Goal: Task Accomplishment & Management: Complete application form

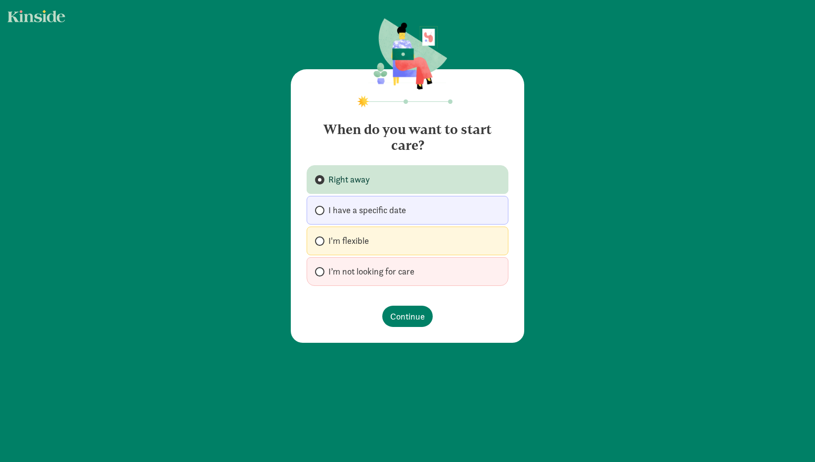
click at [359, 208] on span "I have a specific date" at bounding box center [367, 210] width 78 height 12
click at [321, 208] on input "I have a specific date" at bounding box center [318, 210] width 6 height 6
radio input "true"
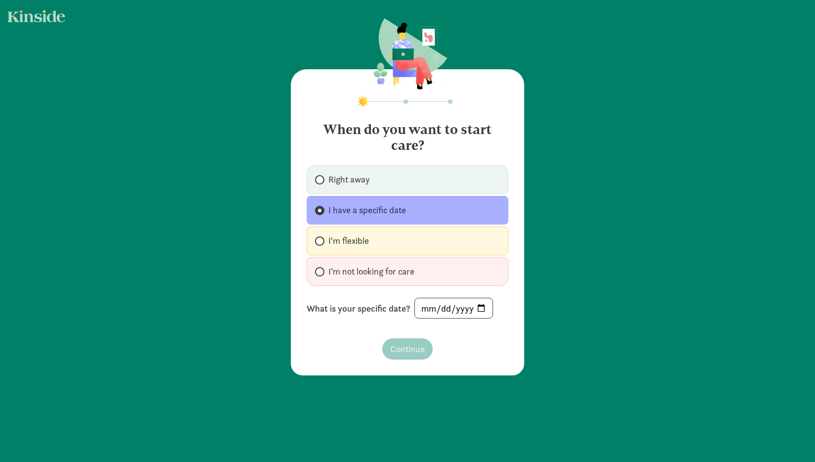
click at [354, 279] on label "I’m not looking for care" at bounding box center [407, 271] width 202 height 29
click at [321, 275] on input "I’m not looking for care" at bounding box center [318, 271] width 6 height 6
radio input "true"
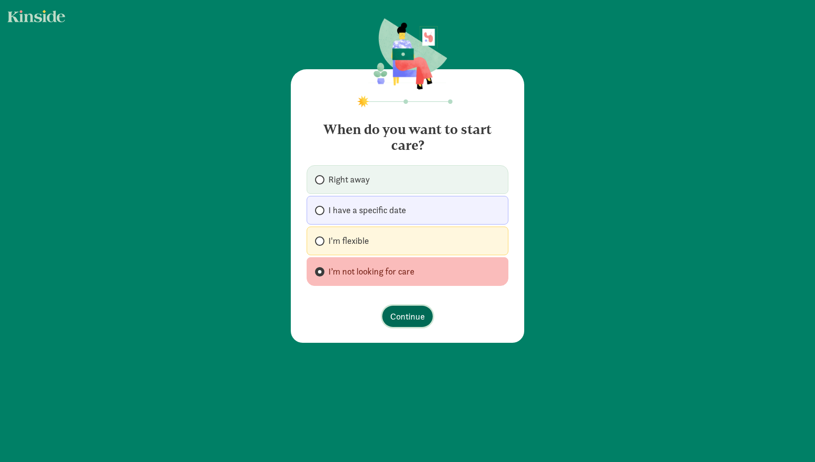
click at [398, 315] on span "Continue" at bounding box center [407, 315] width 35 height 13
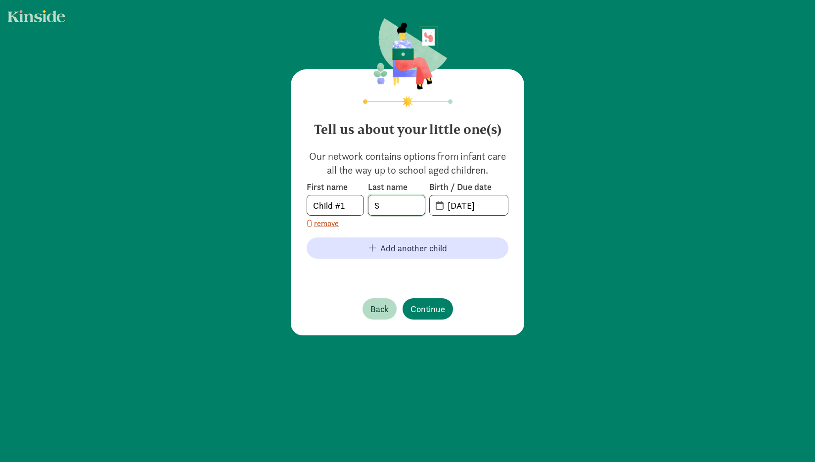
drag, startPoint x: 383, startPoint y: 212, endPoint x: 358, endPoint y: 209, distance: 24.3
click at [361, 210] on div "First name Child #1 Last name S Birth / Due date [DATE]" at bounding box center [407, 198] width 202 height 35
drag, startPoint x: 345, startPoint y: 210, endPoint x: 281, endPoint y: 197, distance: 64.6
click at [281, 197] on div "Tell us about your little one(s) Our network contains options from infant care …" at bounding box center [407, 177] width 815 height 355
type input "Zoya"
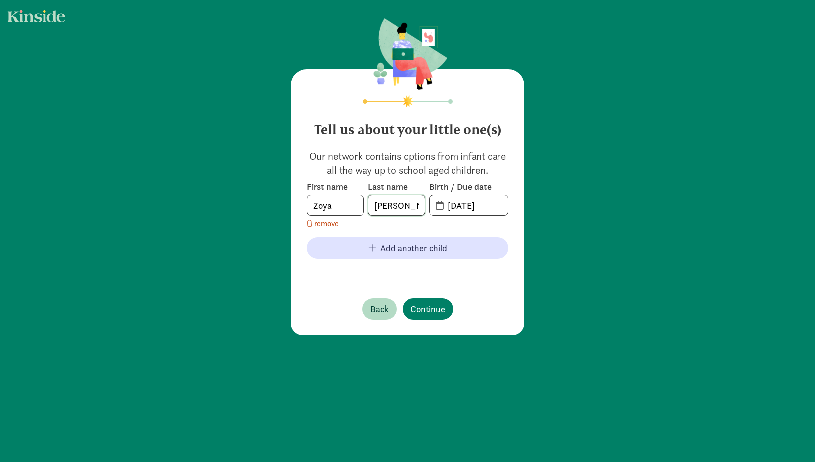
type input "[PERSON_NAME]"
click at [443, 204] on input "[DATE]" at bounding box center [474, 205] width 66 height 20
click at [458, 206] on input "20-25-0902" at bounding box center [474, 205] width 66 height 20
click at [442, 204] on input "[DATE]" at bounding box center [474, 205] width 66 height 20
click at [453, 206] on input "[DATE]" at bounding box center [474, 205] width 66 height 20
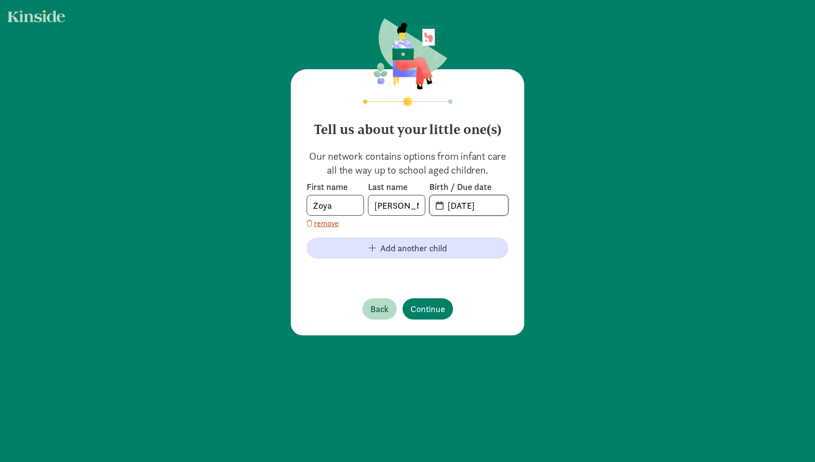
type input "[DATE]"
click at [467, 204] on input "[DATE]" at bounding box center [474, 205] width 66 height 20
type input "[DATE]"
click at [472, 278] on div "Tell us about your little one(s) Our network contains options from infant care …" at bounding box center [407, 202] width 233 height 266
click at [425, 314] on span "Continue" at bounding box center [427, 308] width 35 height 13
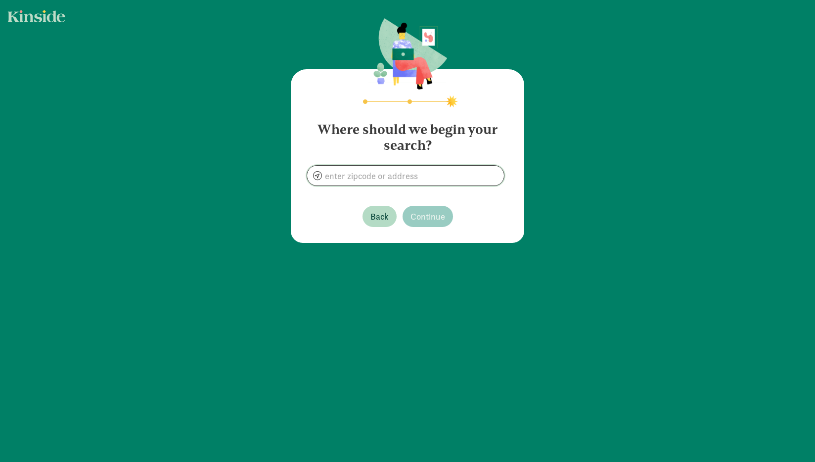
click at [407, 170] on input at bounding box center [405, 176] width 197 height 20
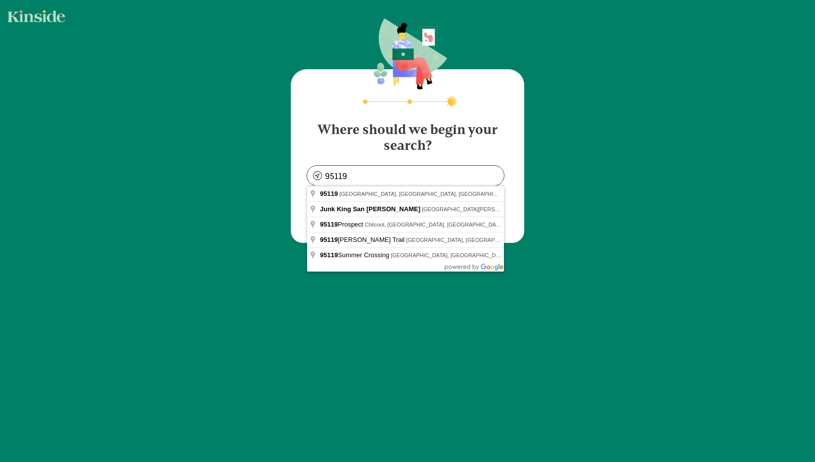
type input "[GEOGRAPHIC_DATA], [GEOGRAPHIC_DATA]"
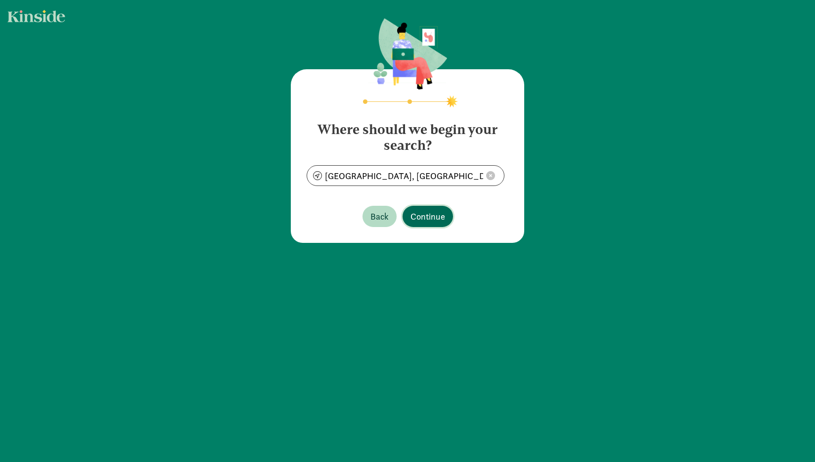
click at [412, 216] on span "Continue" at bounding box center [427, 216] width 35 height 13
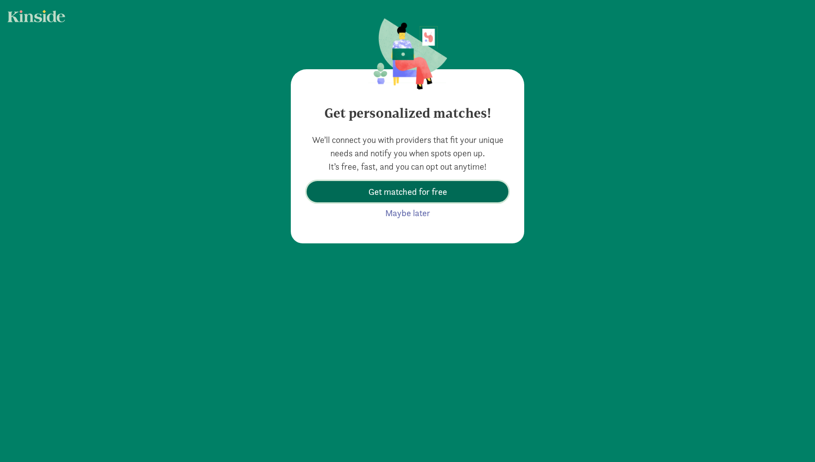
click at [413, 196] on span "Get matched for free" at bounding box center [407, 191] width 79 height 13
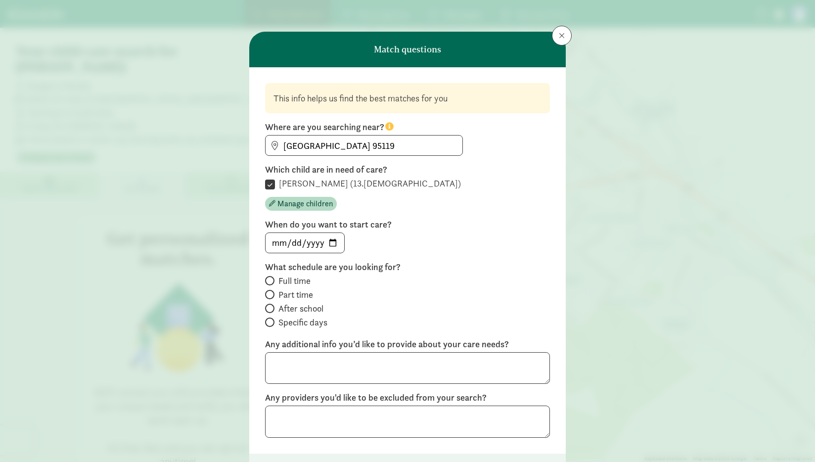
scroll to position [77, 0]
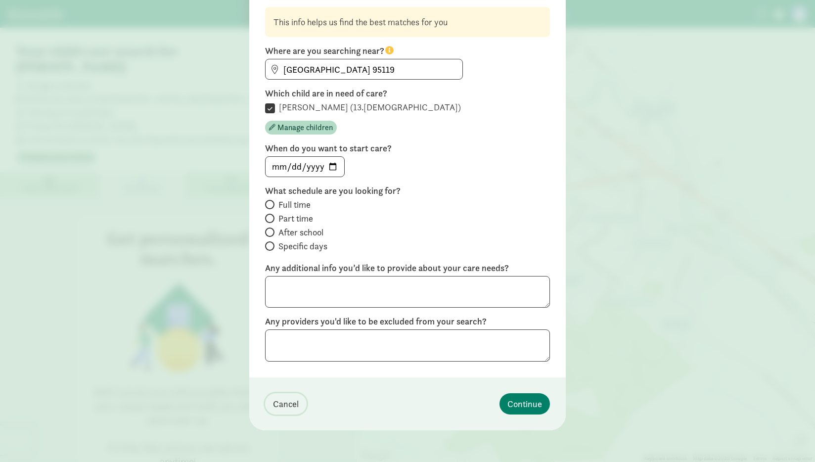
click at [288, 399] on span "Cancel" at bounding box center [286, 403] width 26 height 13
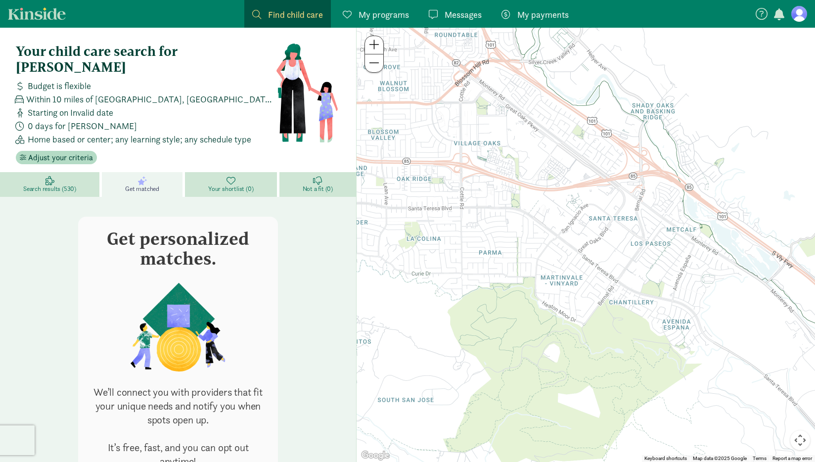
click at [399, 6] on link "My programs Programs" at bounding box center [376, 14] width 82 height 28
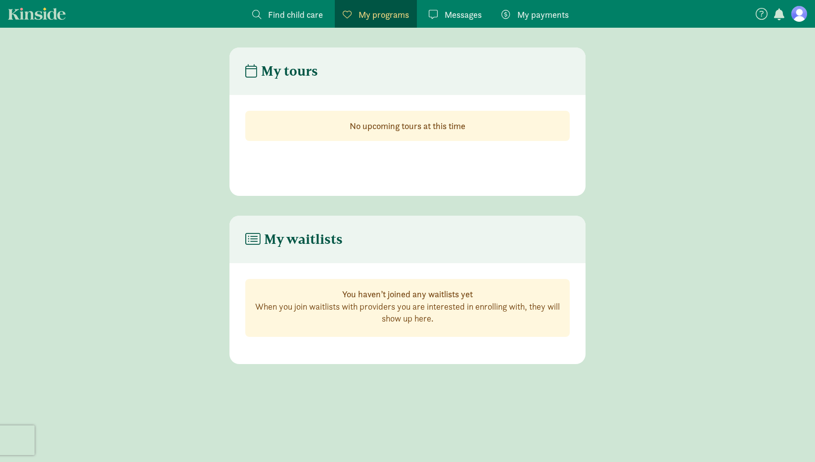
click at [446, 17] on span "Messages" at bounding box center [462, 14] width 37 height 13
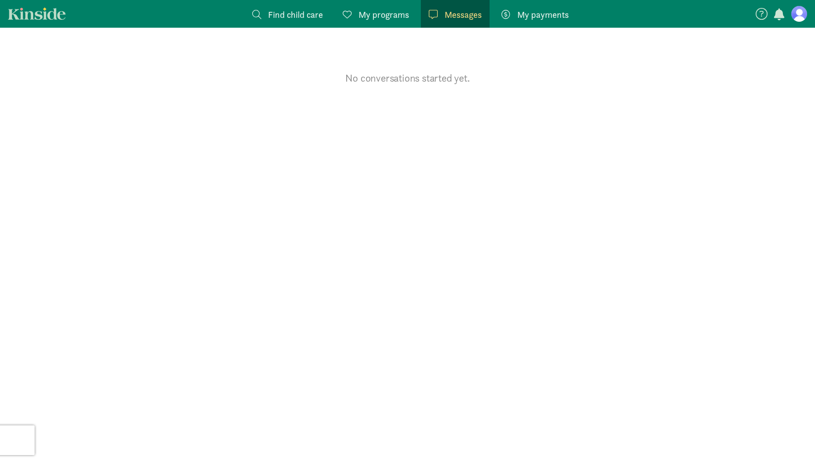
click at [513, 20] on div "My payments Pay" at bounding box center [534, 14] width 67 height 13
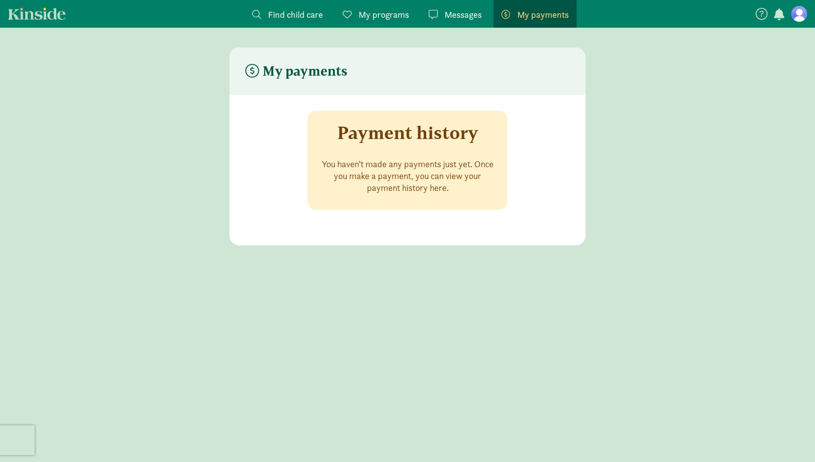
click at [319, 13] on span "Find child care" at bounding box center [295, 14] width 55 height 13
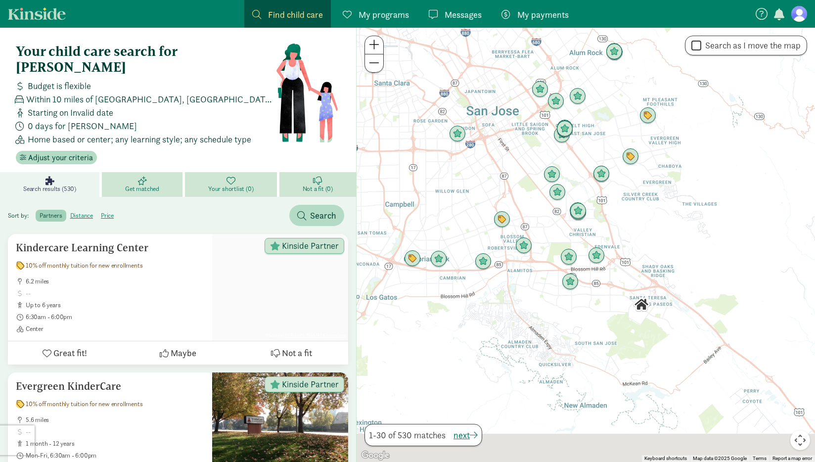
drag, startPoint x: 539, startPoint y: 308, endPoint x: 463, endPoint y: 196, distance: 134.9
click at [463, 197] on div at bounding box center [585, 245] width 458 height 434
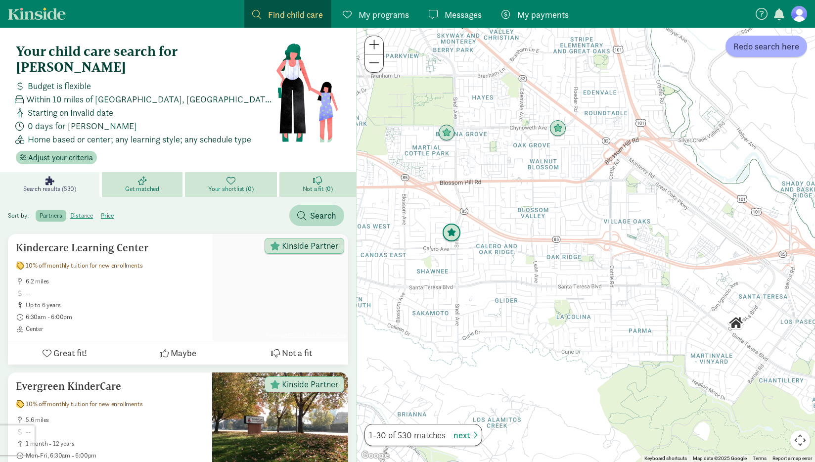
click at [453, 235] on img "Click to see details" at bounding box center [451, 232] width 19 height 19
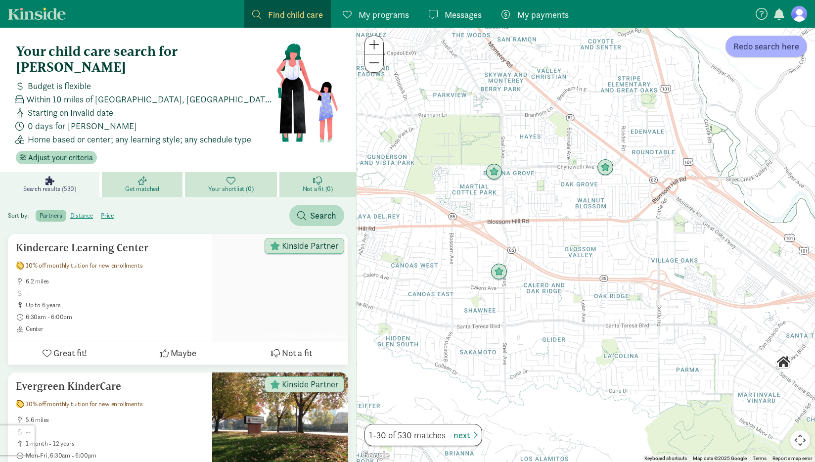
drag, startPoint x: 584, startPoint y: 287, endPoint x: 571, endPoint y: 312, distance: 28.3
click at [570, 313] on div "To navigate, press the arrow keys." at bounding box center [585, 245] width 458 height 434
click at [606, 173] on img "Click to see details" at bounding box center [605, 167] width 19 height 19
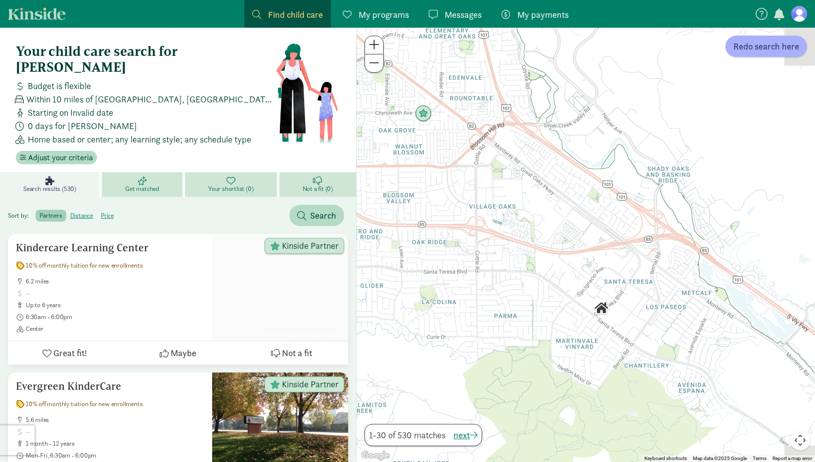
drag, startPoint x: 651, startPoint y: 299, endPoint x: 390, endPoint y: 143, distance: 304.6
click at [406, 144] on div "To navigate, press the arrow keys." at bounding box center [585, 245] width 458 height 434
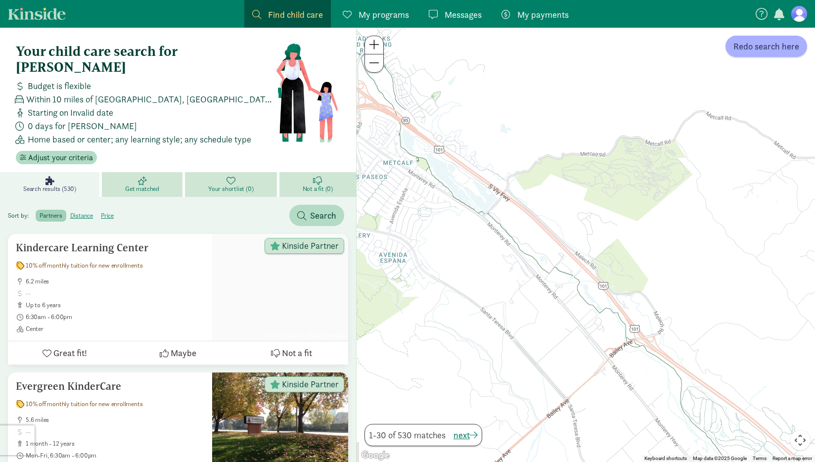
drag, startPoint x: 425, startPoint y: 167, endPoint x: 571, endPoint y: 204, distance: 150.9
click at [570, 204] on div at bounding box center [585, 245] width 458 height 434
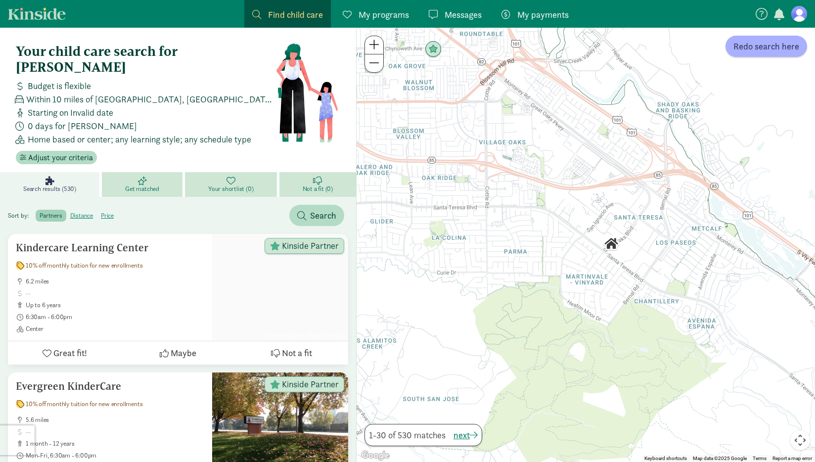
drag, startPoint x: 478, startPoint y: 178, endPoint x: 631, endPoint y: 199, distance: 154.6
click at [630, 199] on div at bounding box center [585, 245] width 458 height 434
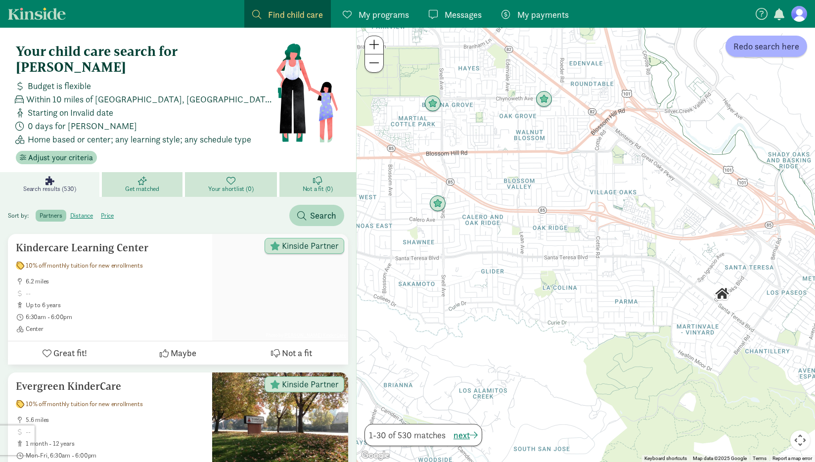
drag, startPoint x: 582, startPoint y: 198, endPoint x: 642, endPoint y: 237, distance: 71.3
click at [642, 237] on div at bounding box center [585, 245] width 458 height 434
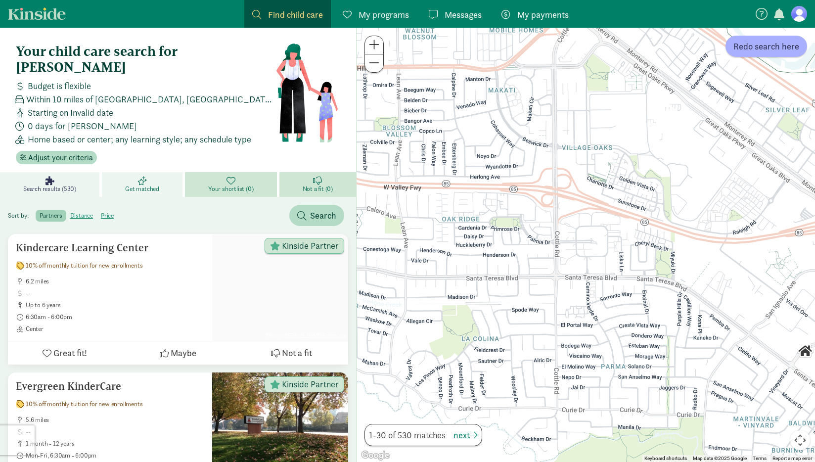
click at [159, 185] on span "Get matched" at bounding box center [142, 189] width 34 height 8
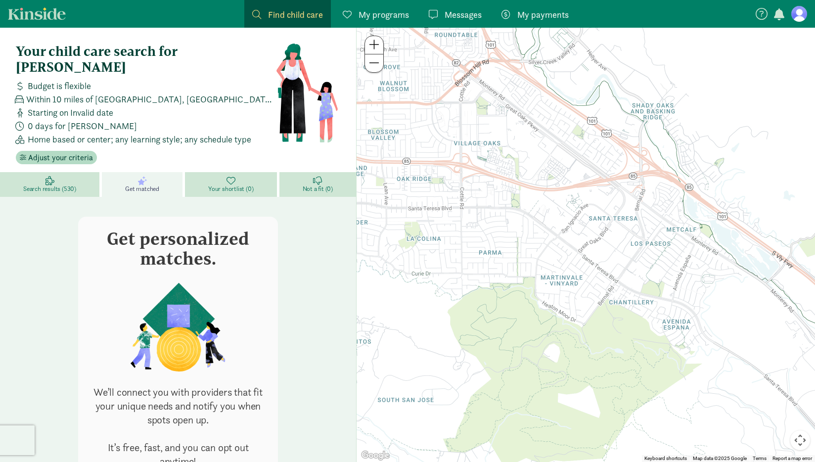
click at [541, 27] on link "My payments Pay" at bounding box center [534, 14] width 83 height 28
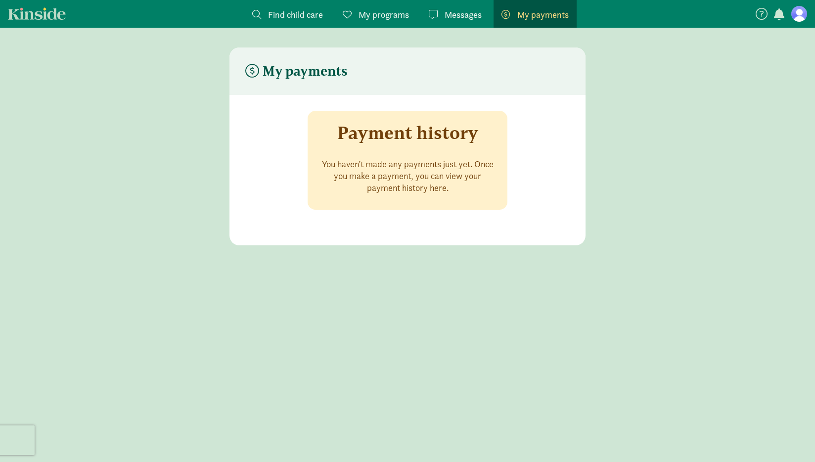
click at [286, 11] on span "Find child care" at bounding box center [295, 14] width 55 height 13
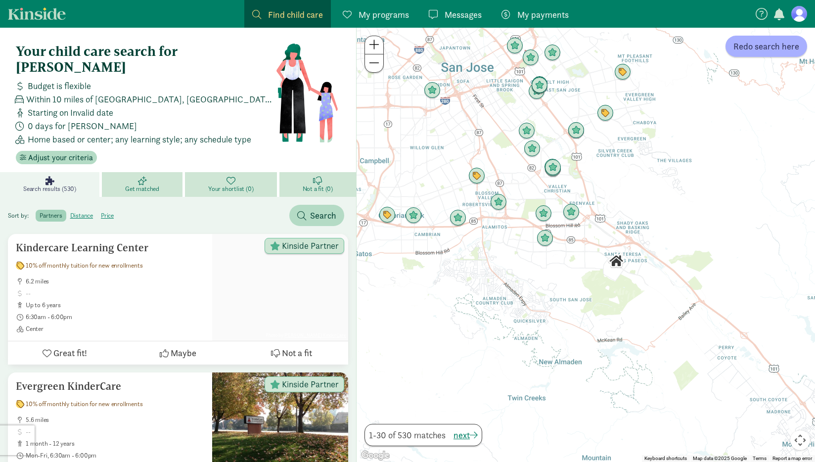
click at [304, 12] on span "Find child care" at bounding box center [295, 14] width 55 height 13
click at [126, 172] on link "Get matched" at bounding box center [143, 184] width 83 height 25
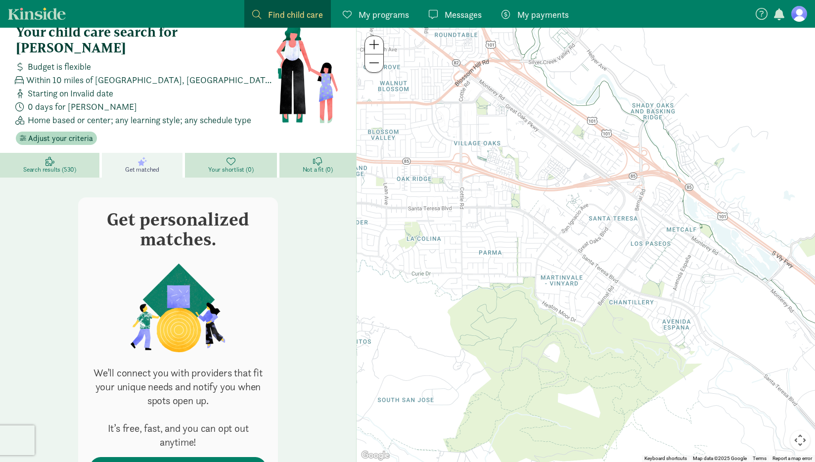
scroll to position [60, 0]
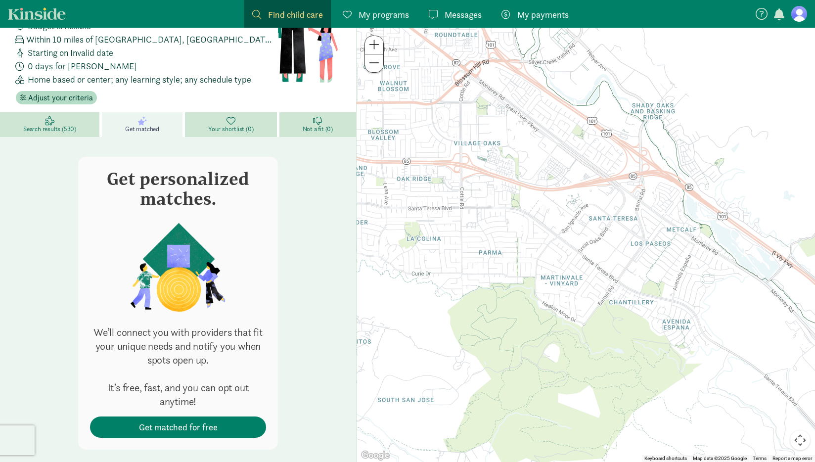
click at [229, 133] on div "Get personalized matches. We’ll connect you with providers that fit your unique…" at bounding box center [178, 305] width 356 height 344
click at [256, 112] on link "Your shortlist (0)" at bounding box center [232, 124] width 94 height 25
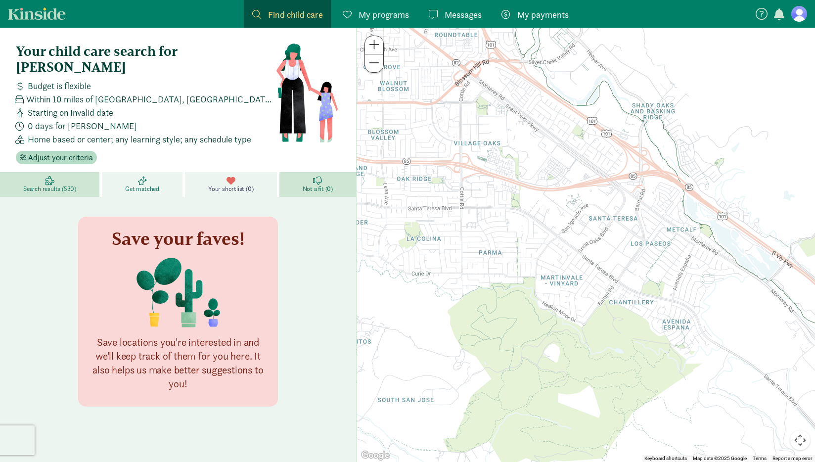
click at [127, 185] on span "Get matched" at bounding box center [142, 189] width 34 height 8
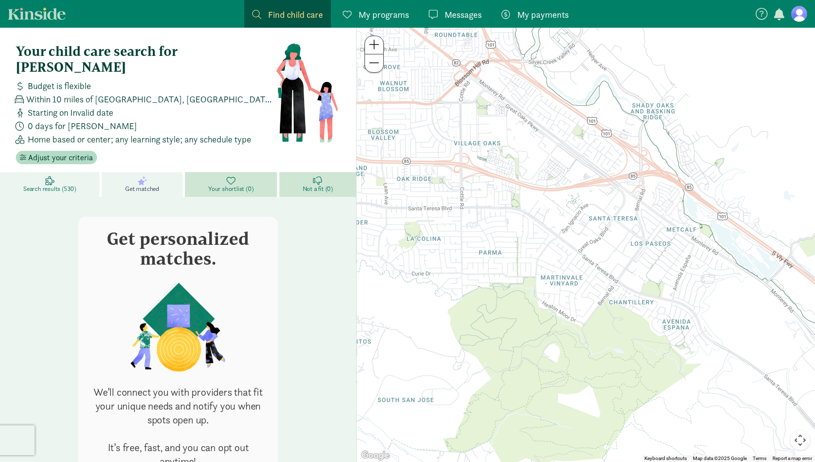
click at [79, 172] on link "Search results (530)" at bounding box center [51, 184] width 102 height 25
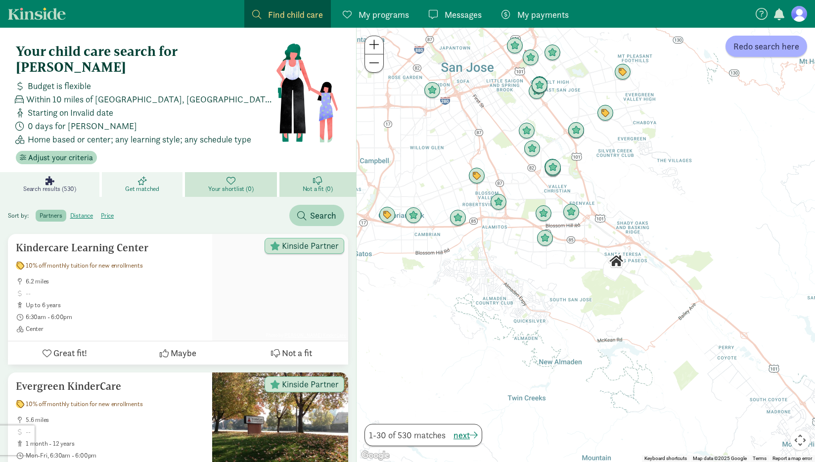
click at [162, 174] on link "Get matched" at bounding box center [143, 184] width 83 height 25
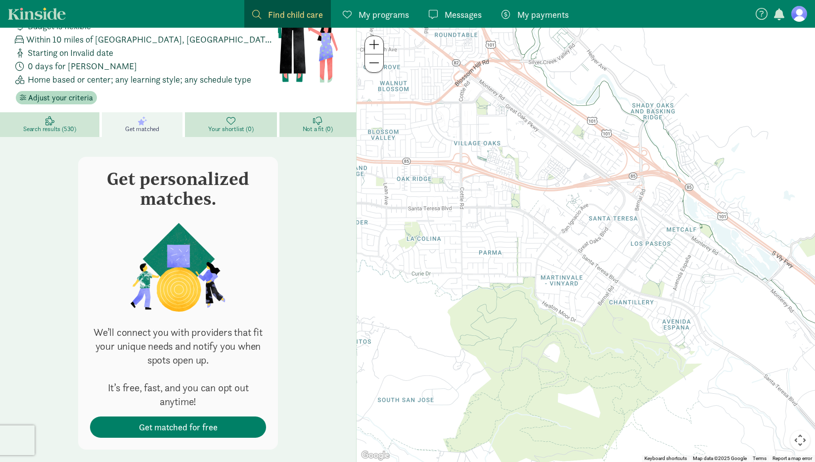
scroll to position [60, 0]
click at [219, 420] on span "Get matched for free" at bounding box center [178, 426] width 160 height 13
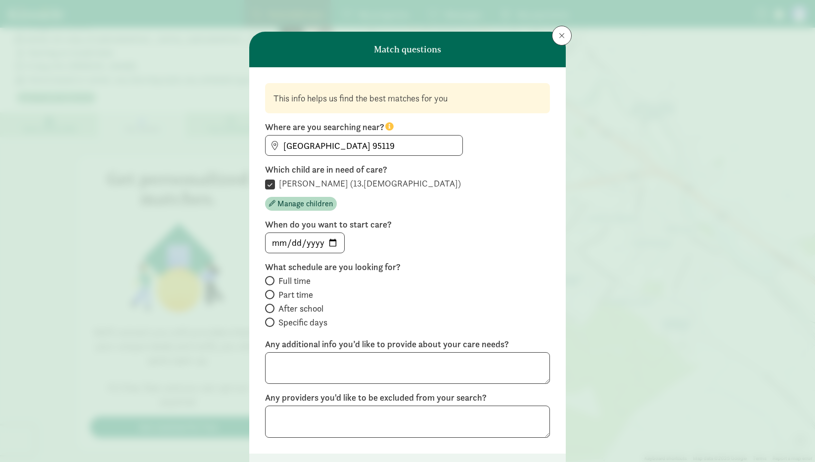
click at [292, 322] on span "Specific days" at bounding box center [302, 322] width 49 height 12
click at [271, 322] on input "Specific days" at bounding box center [268, 322] width 6 height 6
radio input "true"
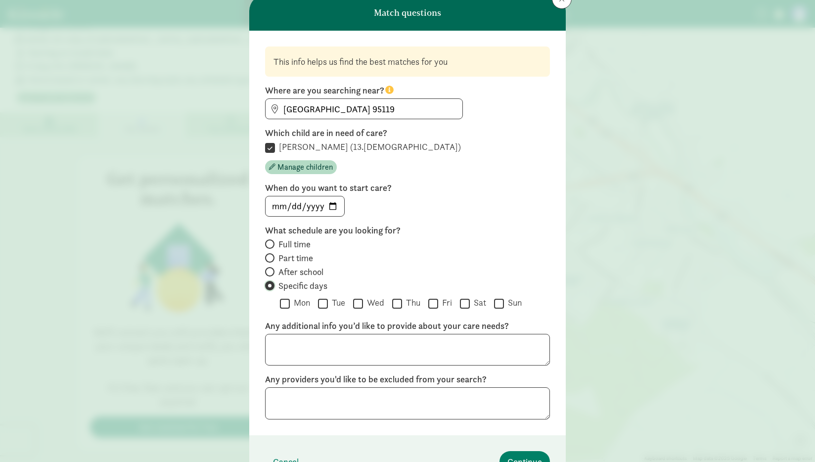
scroll to position [36, 0]
click at [333, 205] on input "date" at bounding box center [304, 207] width 79 height 20
click at [418, 214] on div at bounding box center [407, 207] width 285 height 21
click at [307, 260] on span "Part time" at bounding box center [295, 259] width 35 height 12
click at [271, 260] on input "Part time" at bounding box center [268, 259] width 6 height 6
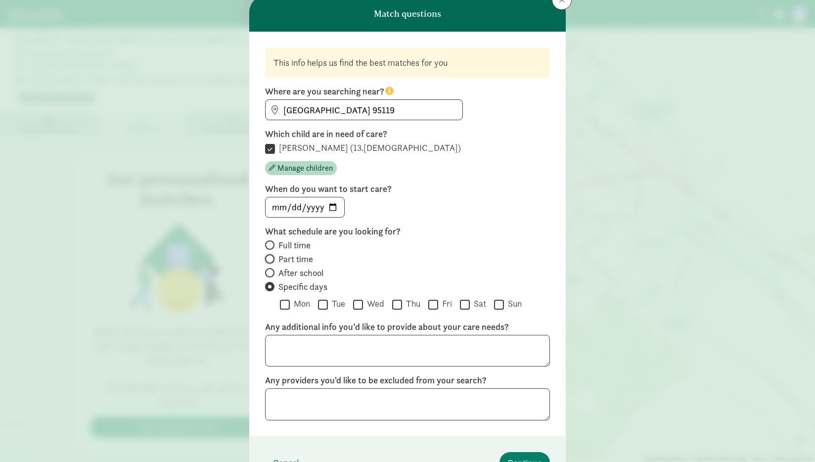
radio input "true"
radio input "false"
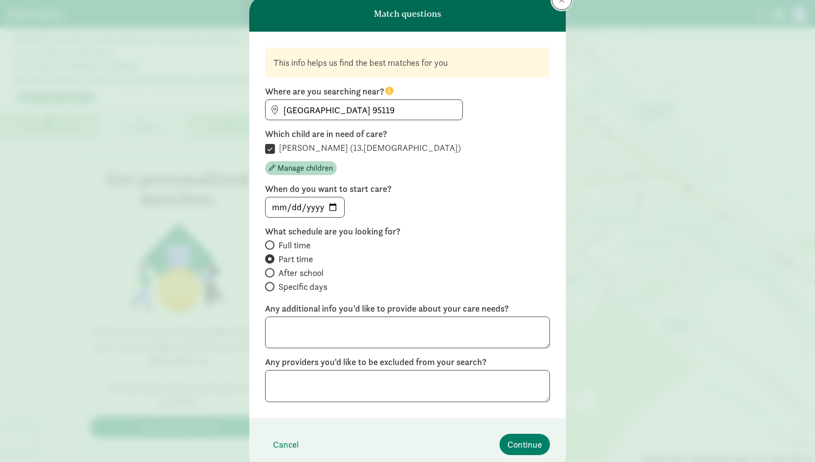
click at [557, 7] on button at bounding box center [562, 0] width 20 height 20
